Goal: Find specific page/section: Find specific page/section

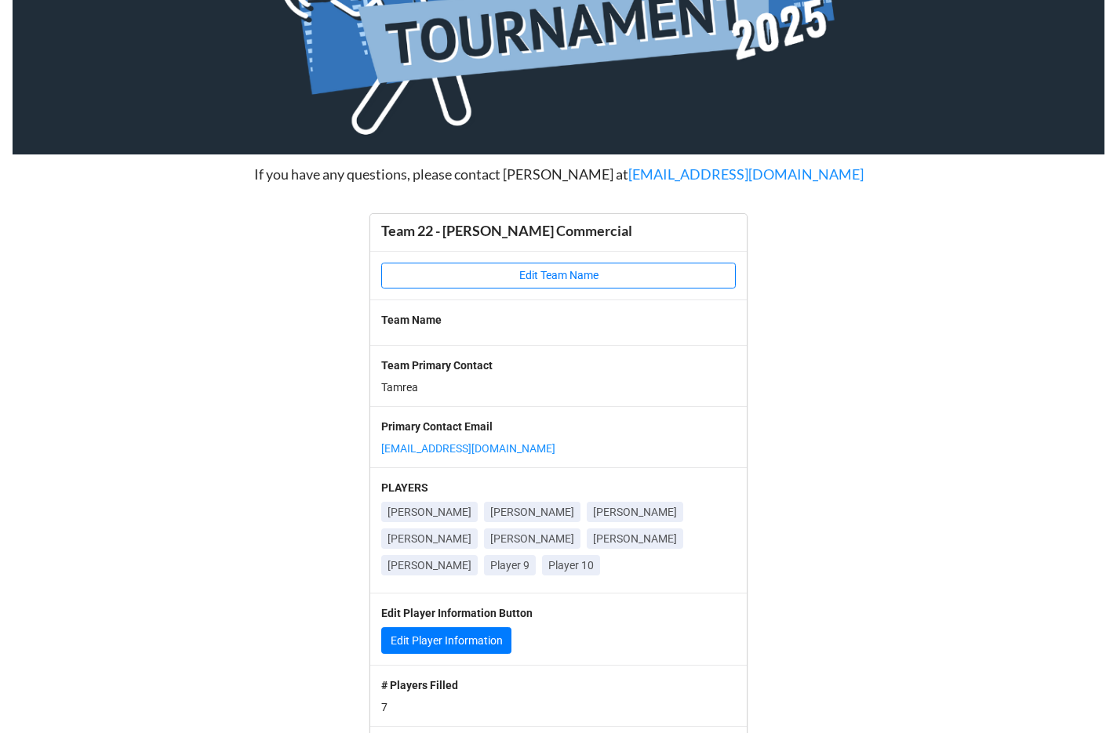
scroll to position [311, 0]
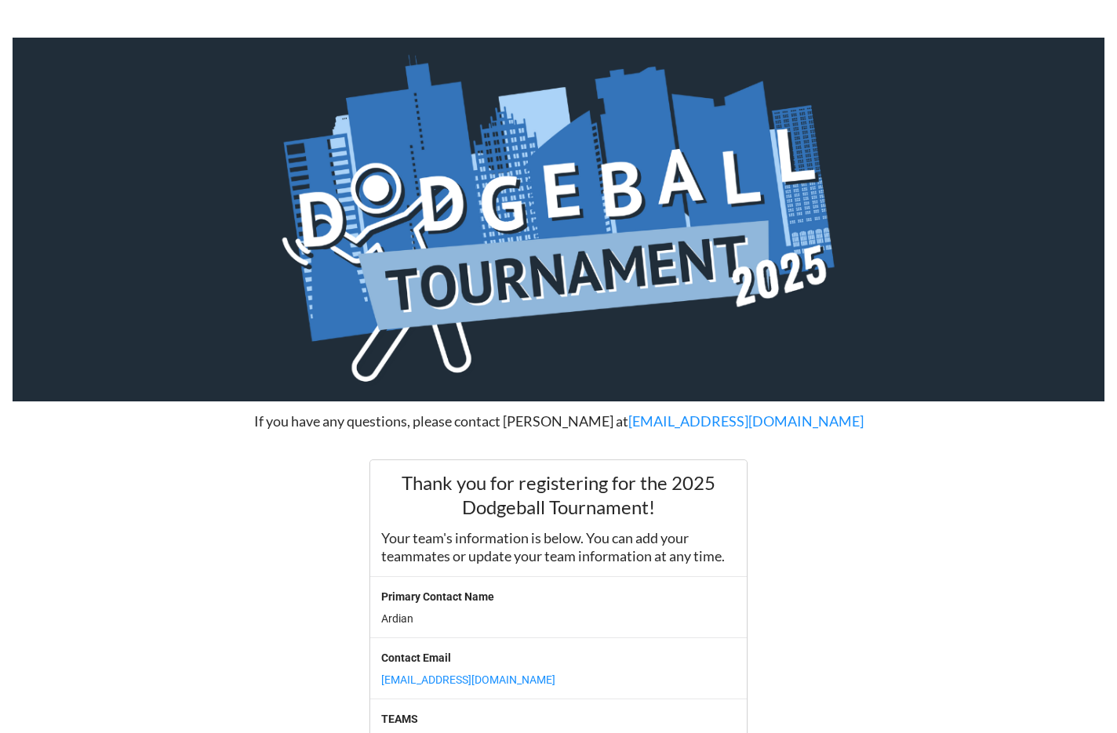
scroll to position [191, 0]
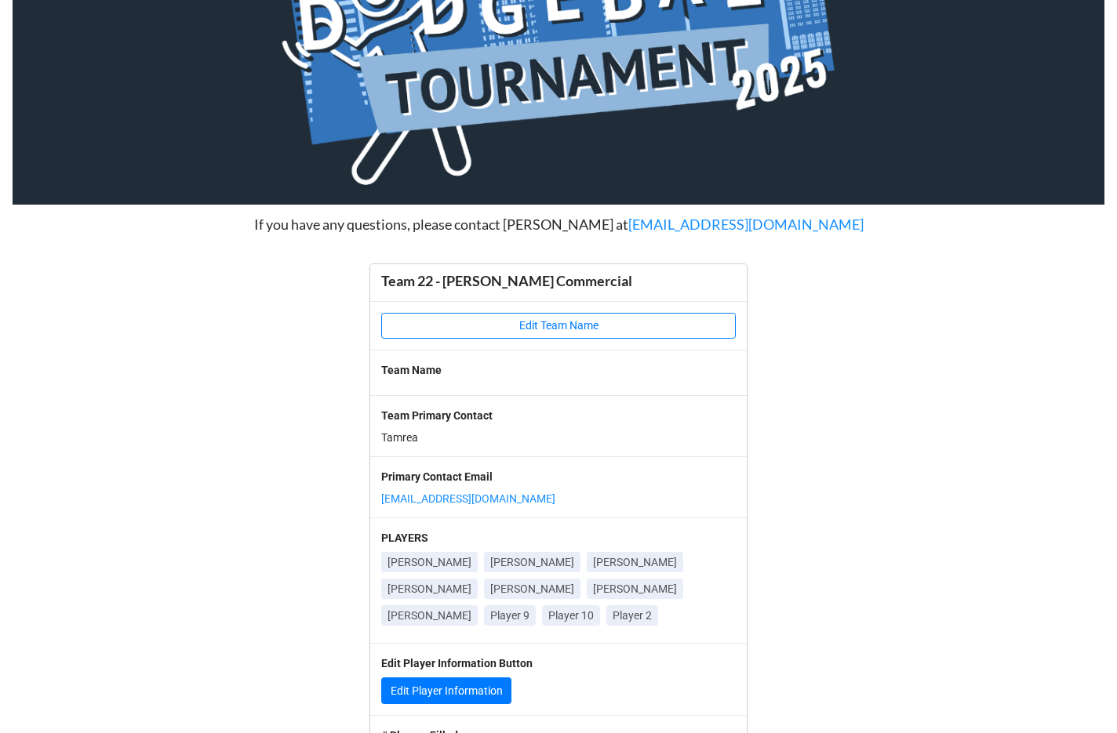
scroll to position [311, 0]
